Goal: Information Seeking & Learning: Learn about a topic

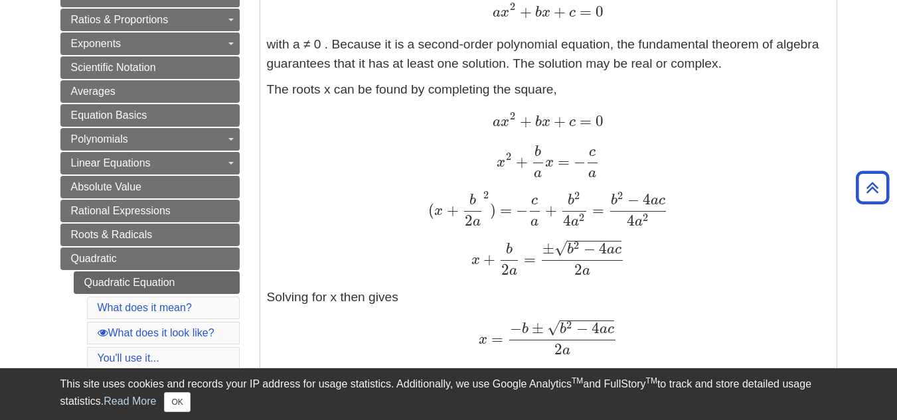
scroll to position [349, 0]
click at [593, 250] on span "−" at bounding box center [587, 248] width 15 height 18
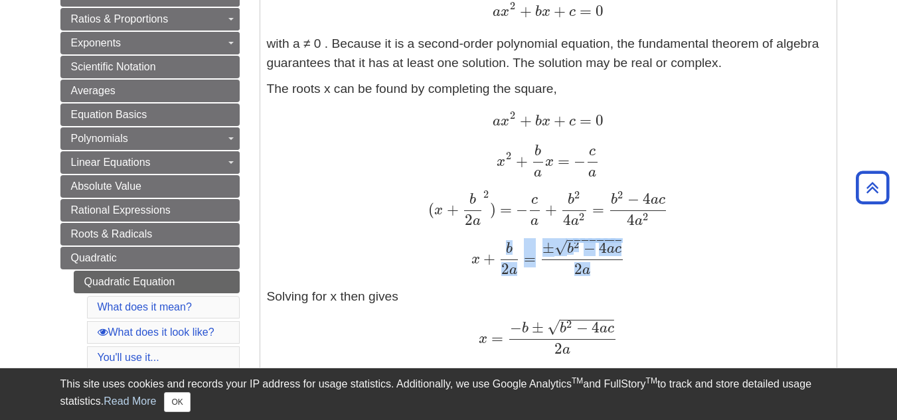
drag, startPoint x: 627, startPoint y: 272, endPoint x: 514, endPoint y: 256, distance: 114.7
click at [514, 256] on div "x + b 2 a = ± b 2 − 4 a c − − − − − − − √ 2 a x + b 2 a = ± b 2 − 4 a c 2 a" at bounding box center [548, 256] width 563 height 35
click at [613, 266] on span "± b 2 − 4 a c − − − − − − − √ 2 a" at bounding box center [580, 258] width 89 height 17
drag, startPoint x: 613, startPoint y: 266, endPoint x: 624, endPoint y: 257, distance: 14.1
click at [624, 257] on span "± b 2 − 4 a c − − − − − − − √ 2 a" at bounding box center [580, 258] width 89 height 17
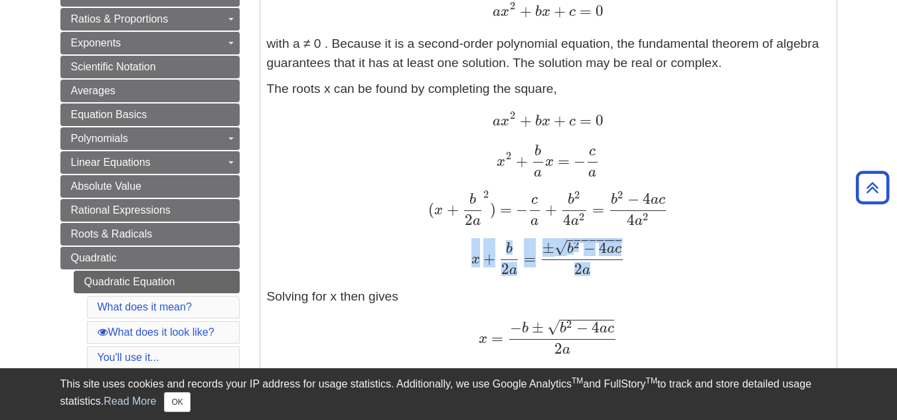
drag, startPoint x: 624, startPoint y: 257, endPoint x: 463, endPoint y: 265, distance: 160.9
click at [463, 265] on div "x + b 2 a = ± b 2 − 4 a c − − − − − − − √ 2 a x + b 2 a = ± b 2 − 4 a c 2 a" at bounding box center [548, 256] width 563 height 35
copy span "x + b 2 a = ± b 2 − 4 a c − − − − − − − √ 2 a"
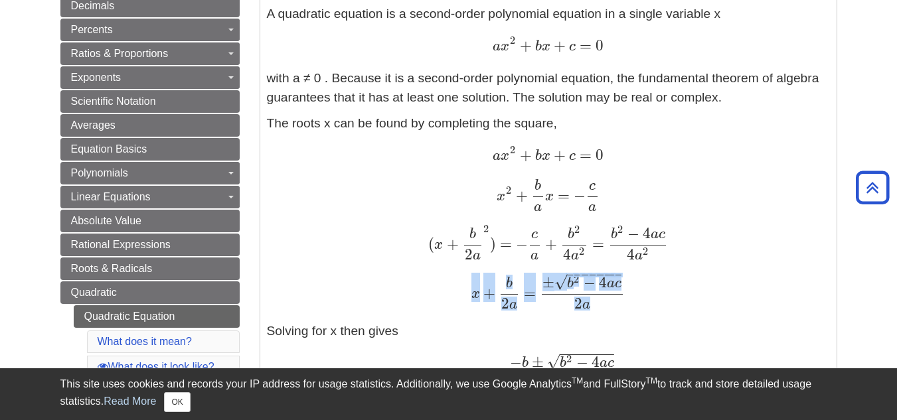
scroll to position [305, 0]
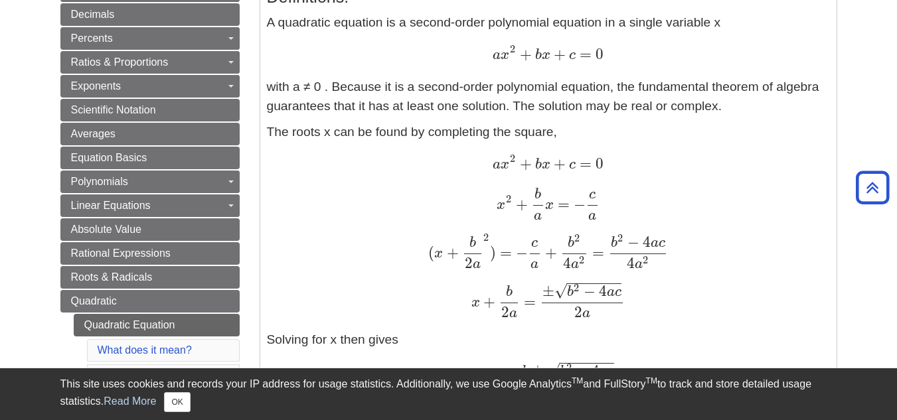
click at [512, 65] on div "a x 2 + b x + c = 0 a x 2 + b x + c = 0" at bounding box center [548, 55] width 563 height 20
